Goal: Communication & Community: Answer question/provide support

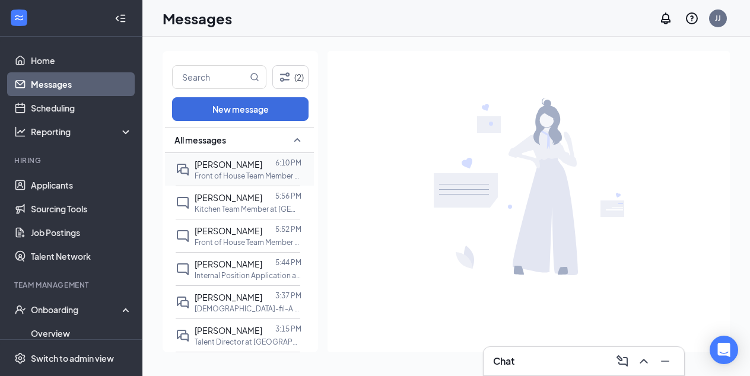
click at [233, 167] on span "[PERSON_NAME]" at bounding box center [229, 164] width 68 height 11
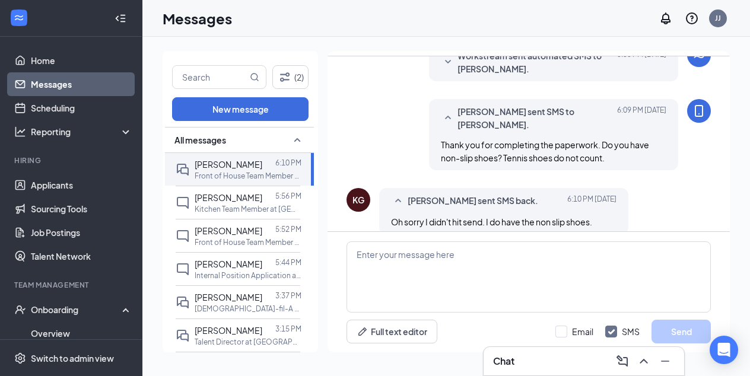
scroll to position [252, 0]
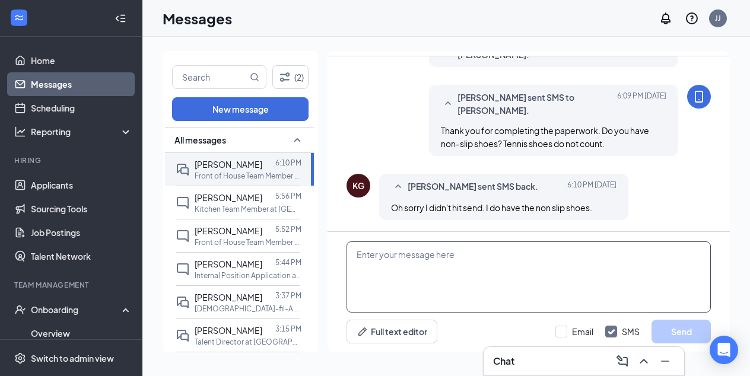
click at [367, 258] on textarea at bounding box center [528, 276] width 364 height 71
paste textarea "When in the restaurant please do not bring any personal items such as purses, b…"
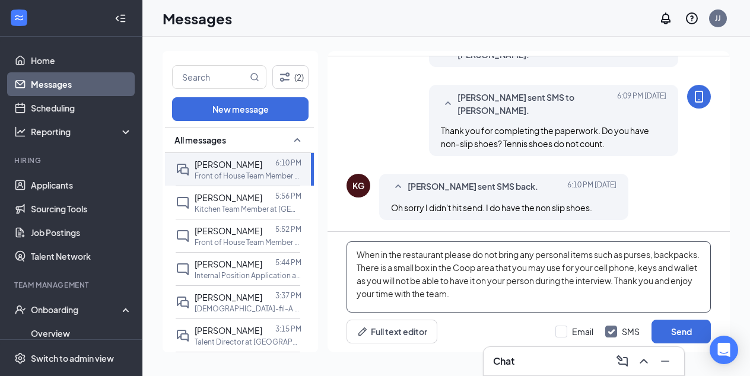
click at [359, 254] on textarea "When in the restaurant please do not bring any personal items such as purses, b…" at bounding box center [528, 276] width 364 height 71
click at [682, 282] on textarea "Great! When in the restaurant please do not bring any personal items such as pu…" at bounding box center [528, 276] width 364 height 71
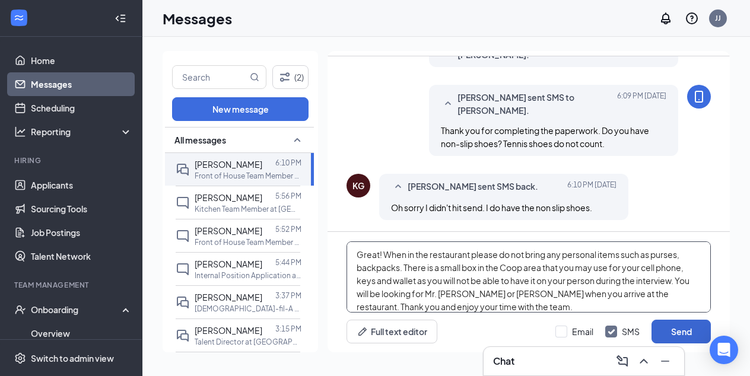
type textarea "Great! When in the restaurant please do not bring any personal items such as pu…"
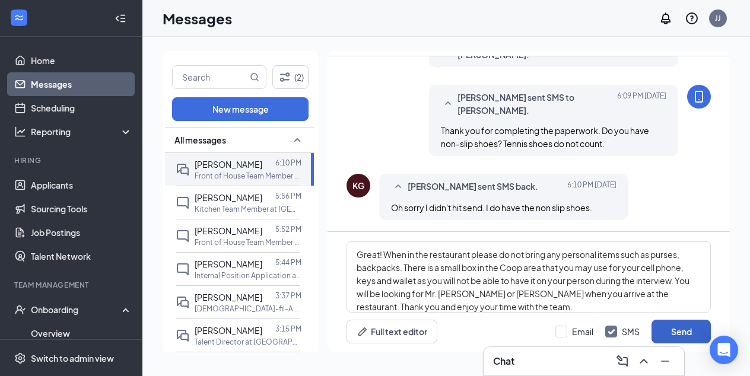
click at [678, 329] on button "Send" at bounding box center [680, 332] width 59 height 24
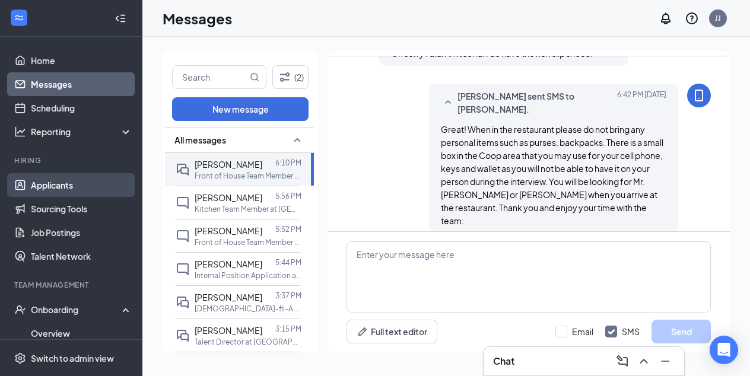
scroll to position [406, 0]
click at [63, 180] on link "Applicants" at bounding box center [81, 185] width 101 height 24
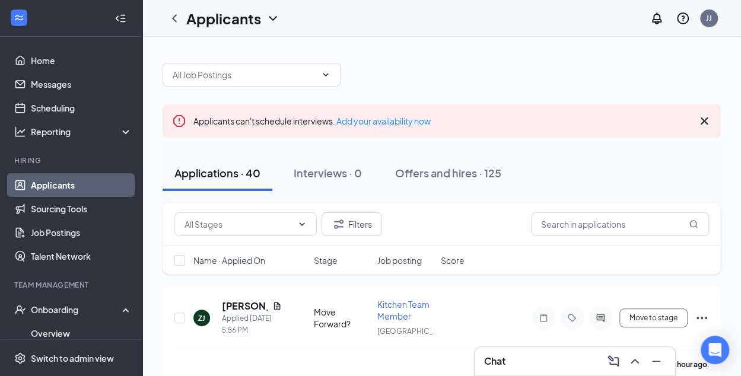
click at [704, 119] on icon "Cross" at bounding box center [704, 121] width 14 height 14
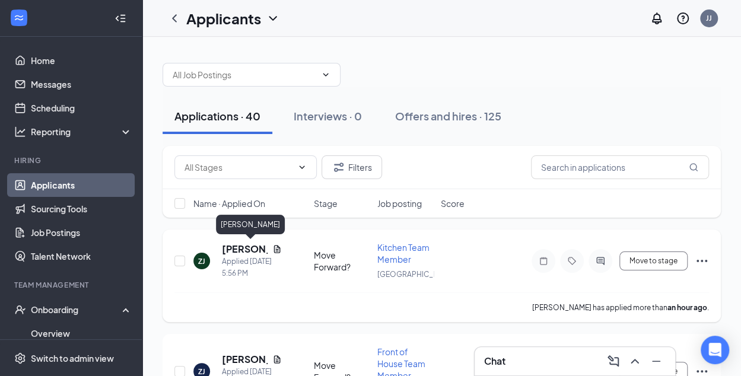
click at [242, 249] on h5 "[PERSON_NAME]" at bounding box center [245, 249] width 46 height 13
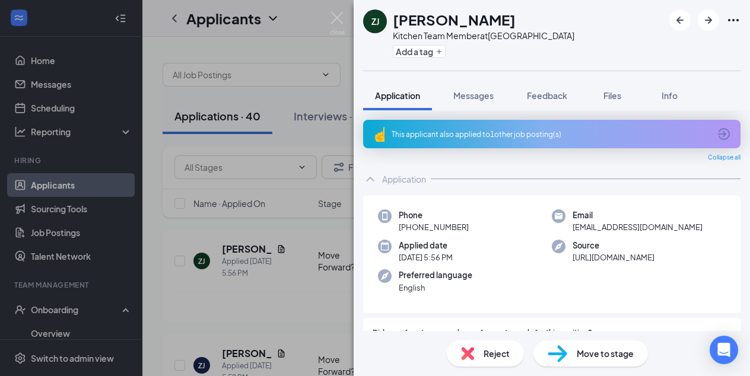
click at [717, 131] on icon "ArrowCircle" at bounding box center [724, 134] width 14 height 14
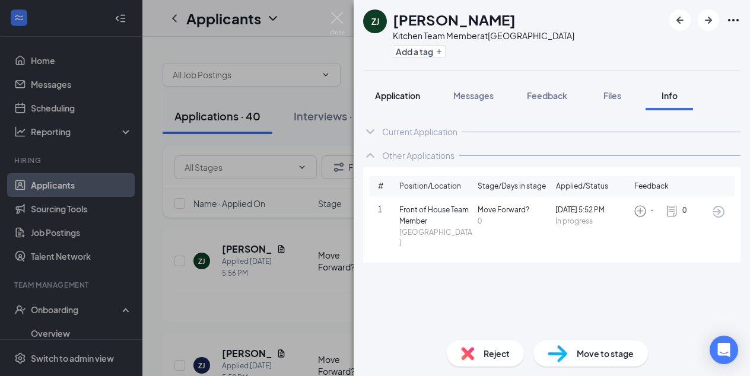
click at [394, 81] on button "Application" at bounding box center [397, 96] width 69 height 30
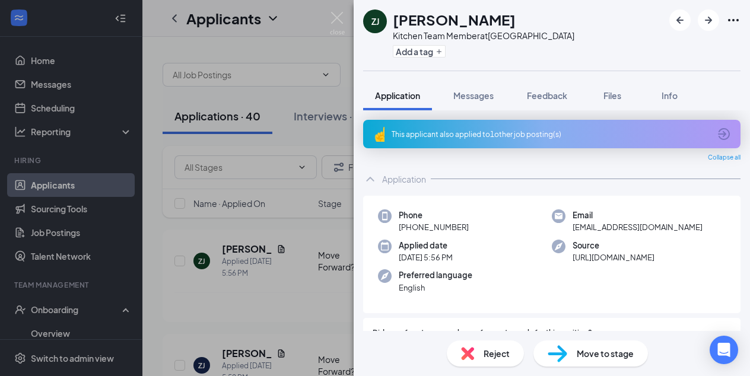
click at [587, 355] on span "Move to stage" at bounding box center [605, 353] width 57 height 13
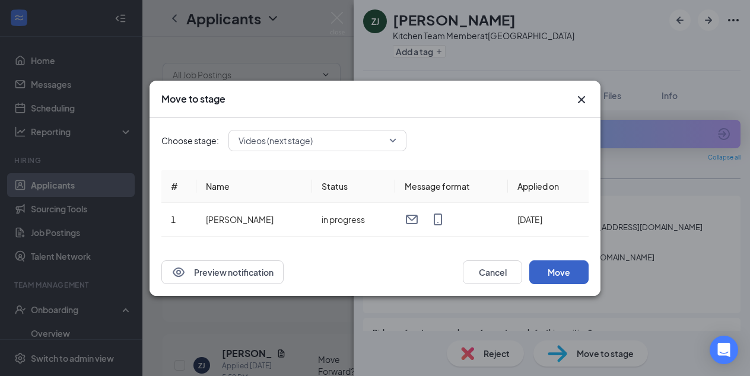
click at [555, 275] on button "Move" at bounding box center [558, 272] width 59 height 24
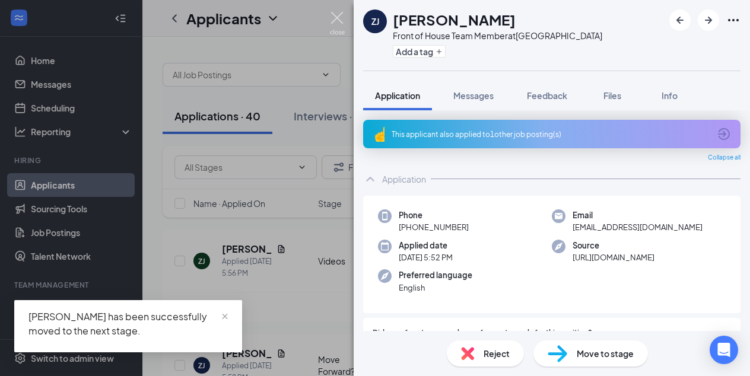
click at [337, 17] on img at bounding box center [337, 23] width 15 height 23
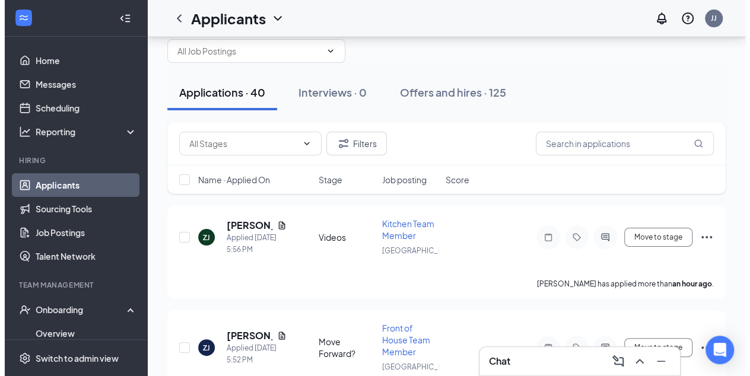
scroll to position [87, 0]
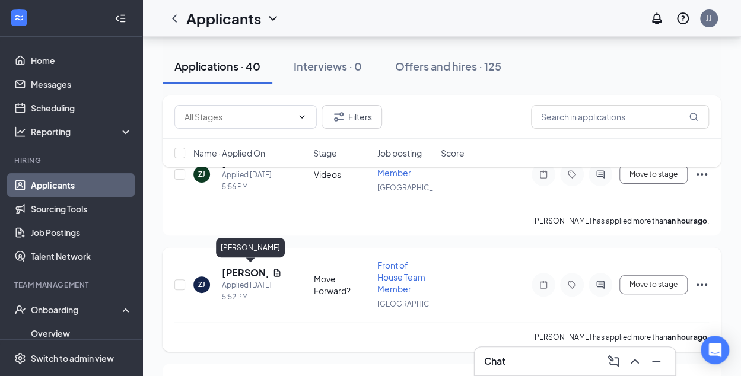
click at [228, 270] on h5 "[PERSON_NAME]" at bounding box center [245, 272] width 46 height 13
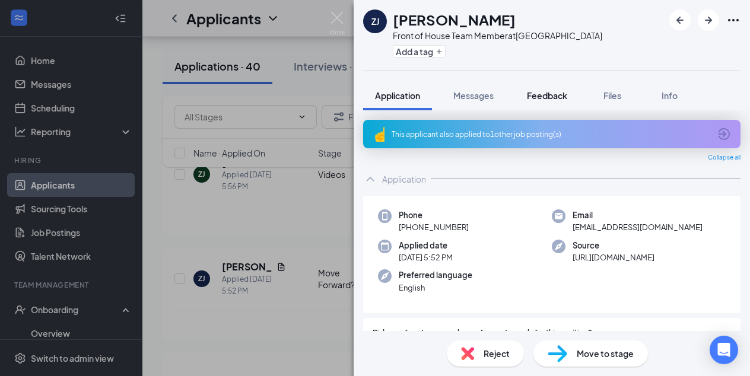
click at [546, 94] on span "Feedback" at bounding box center [547, 95] width 40 height 11
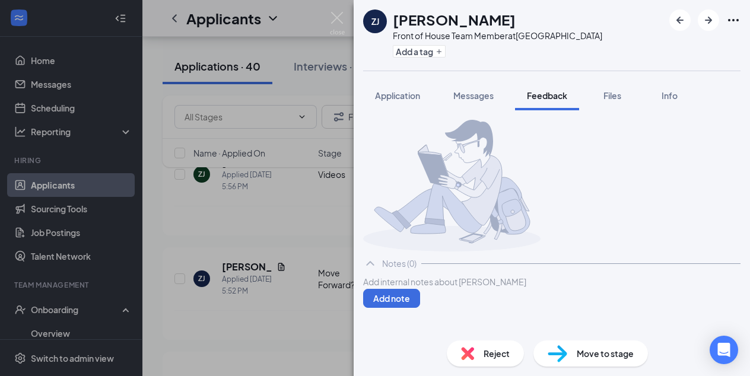
click at [414, 288] on div at bounding box center [552, 282] width 376 height 12
click at [420, 308] on button "Add note" at bounding box center [391, 298] width 57 height 19
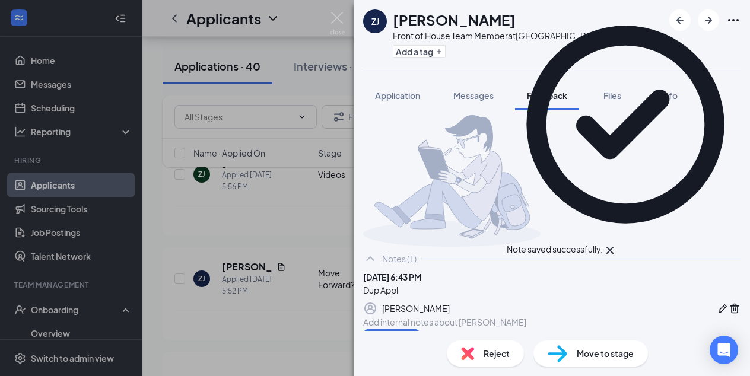
click at [494, 349] on span "Reject" at bounding box center [496, 353] width 26 height 13
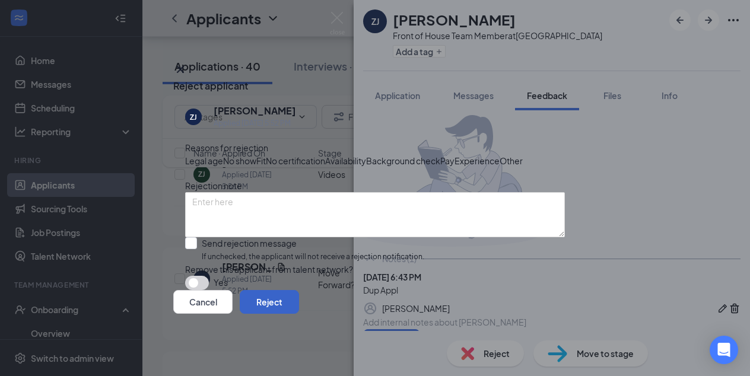
click at [299, 314] on button "Reject" at bounding box center [269, 302] width 59 height 24
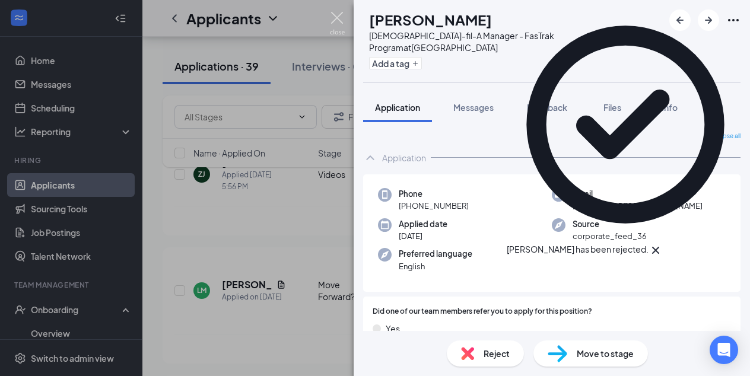
click at [338, 16] on img at bounding box center [337, 23] width 15 height 23
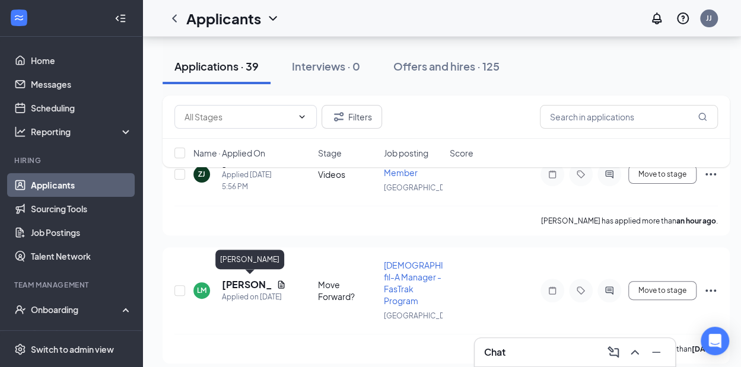
click at [246, 272] on div "[PERSON_NAME]" at bounding box center [249, 262] width 69 height 24
click at [241, 284] on h5 "[PERSON_NAME]" at bounding box center [247, 284] width 50 height 13
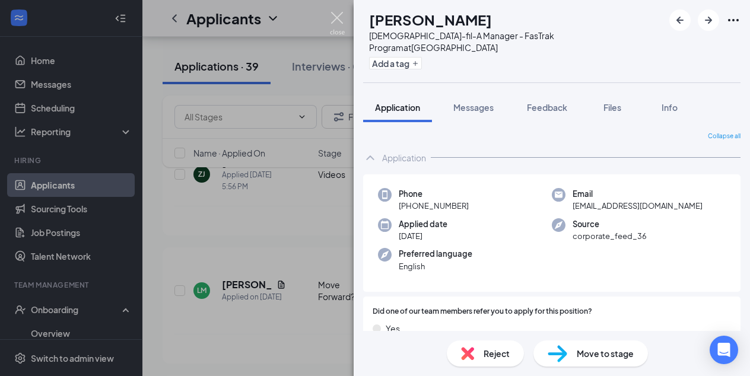
click at [338, 16] on img at bounding box center [337, 23] width 15 height 23
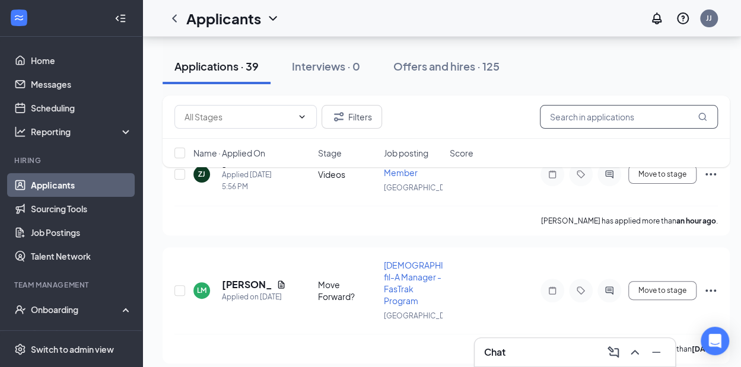
click at [567, 122] on input "text" at bounding box center [629, 117] width 178 height 24
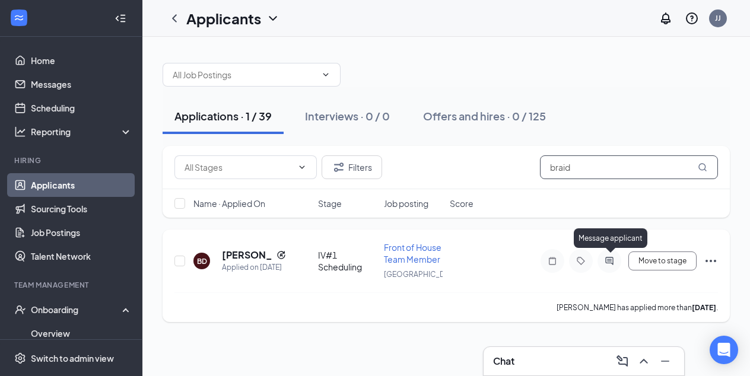
type input "braid"
click at [609, 261] on icon "ActiveChat" at bounding box center [609, 260] width 14 height 9
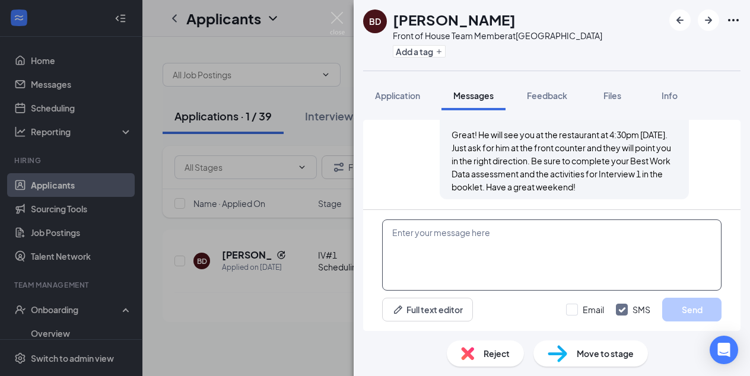
scroll to position [870, 0]
click at [483, 240] on textarea at bounding box center [551, 254] width 339 height 71
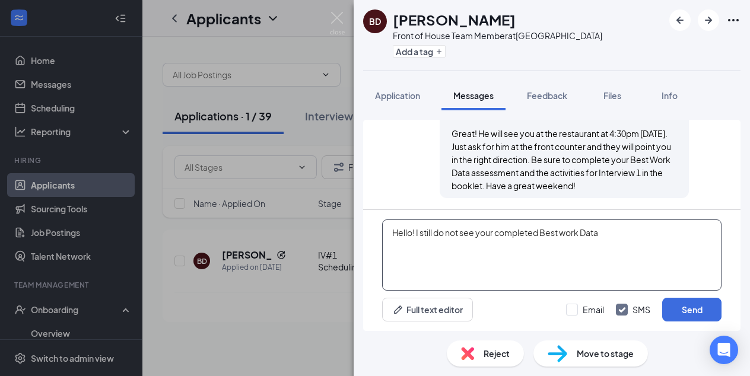
click at [561, 233] on textarea "Hello! I still do not see your completed Best work Data" at bounding box center [551, 254] width 339 height 71
click at [614, 236] on textarea "Hello! I still do not see your completed Best Work Data" at bounding box center [551, 254] width 339 height 71
type textarea "H"
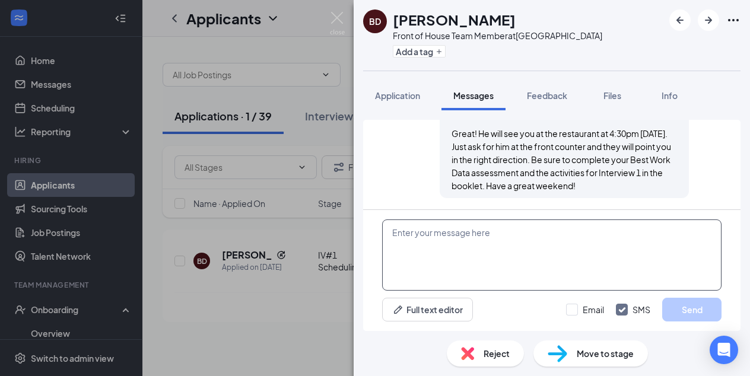
click at [394, 234] on textarea at bounding box center [551, 254] width 339 height 71
paste textarea "Hello! I see your Best Work Data has not been completed. Can you take a look at…"
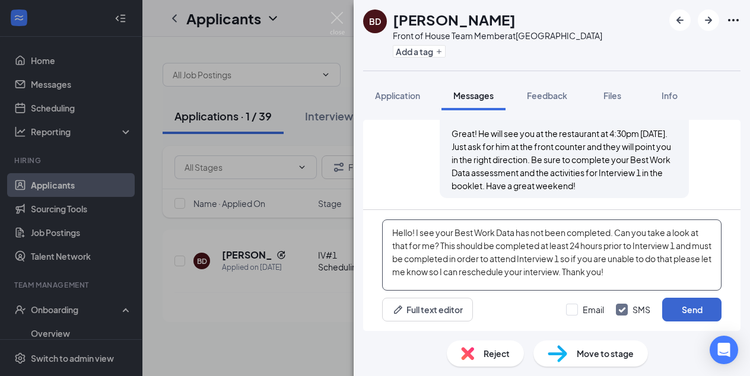
type textarea "Hello! I see your Best Work Data has not been completed. Can you take a look at…"
click at [682, 310] on button "Send" at bounding box center [691, 310] width 59 height 24
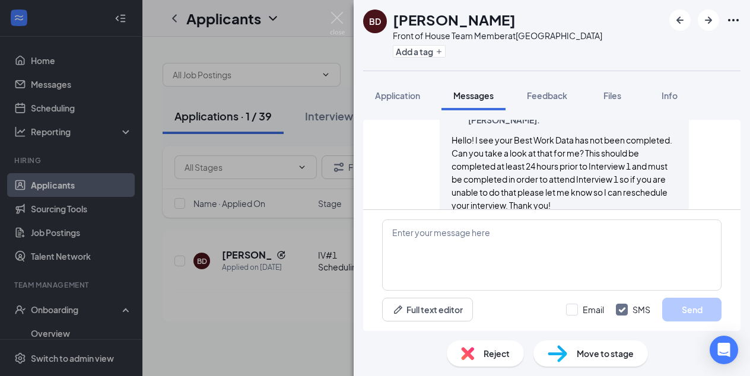
scroll to position [1011, 0]
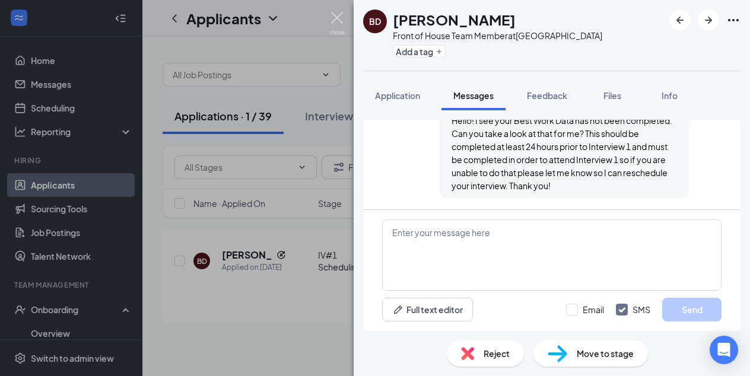
click at [335, 17] on img at bounding box center [337, 23] width 15 height 23
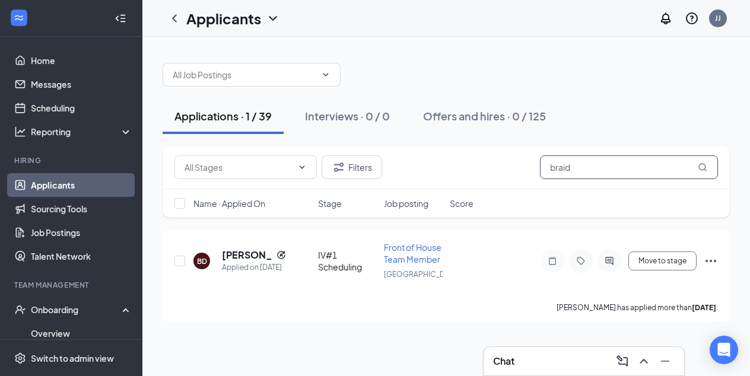
drag, startPoint x: 579, startPoint y: 168, endPoint x: 446, endPoint y: 147, distance: 134.5
click at [446, 147] on div "Filters braid" at bounding box center [446, 167] width 567 height 43
type input "alexia"
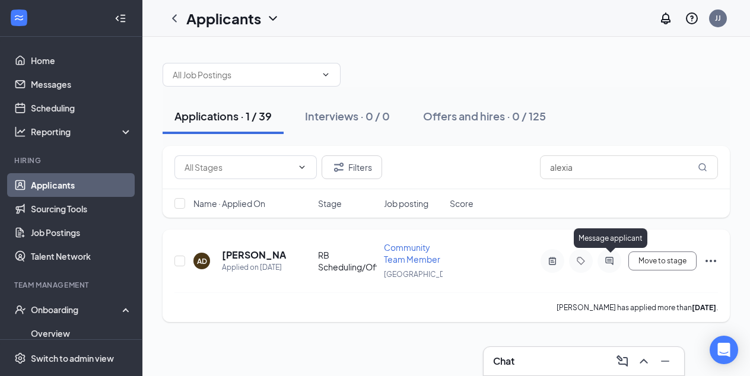
click at [612, 263] on icon "ActiveChat" at bounding box center [609, 260] width 14 height 9
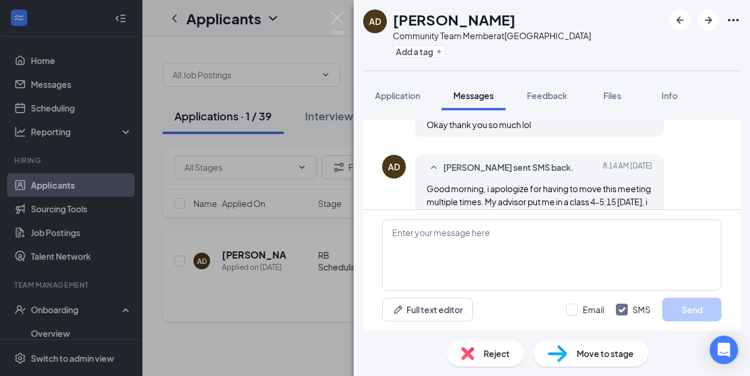
scroll to position [862, 0]
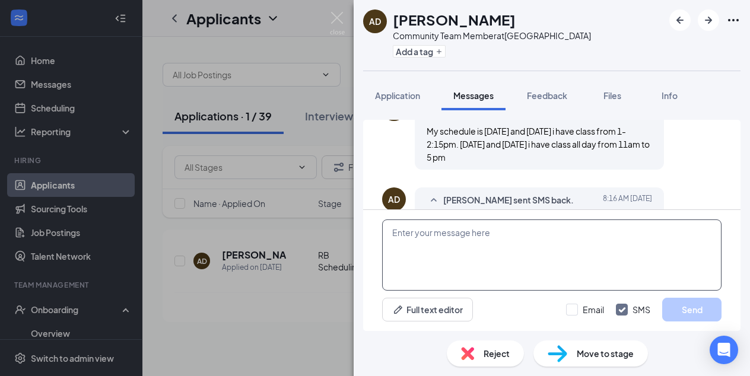
click at [443, 234] on textarea at bounding box center [551, 254] width 339 height 71
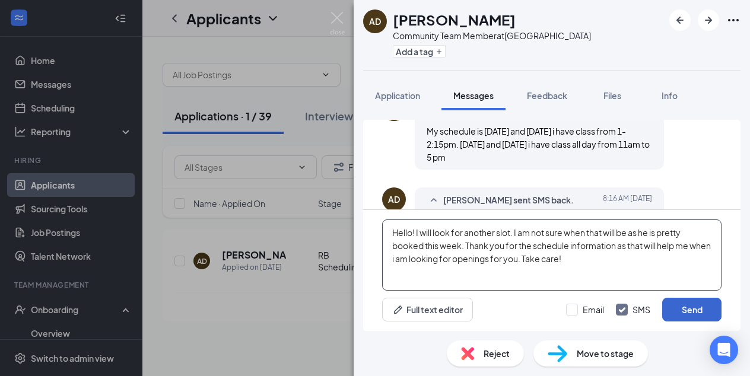
type textarea "Hello! I will look for another slot. I am not sure when that will be as he is p…"
click at [677, 308] on button "Send" at bounding box center [691, 310] width 59 height 24
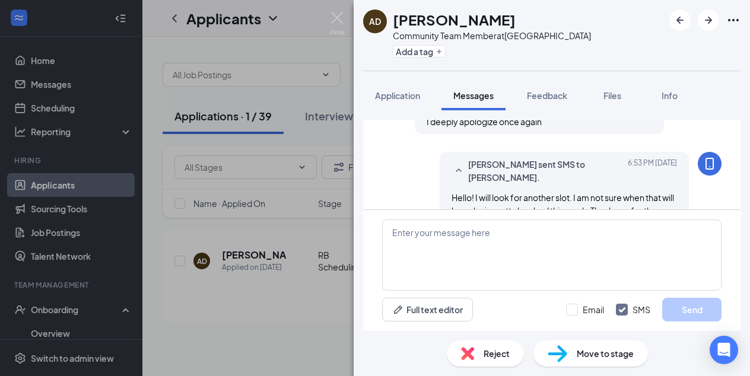
scroll to position [966, 0]
